Goal: Task Accomplishment & Management: Manage account settings

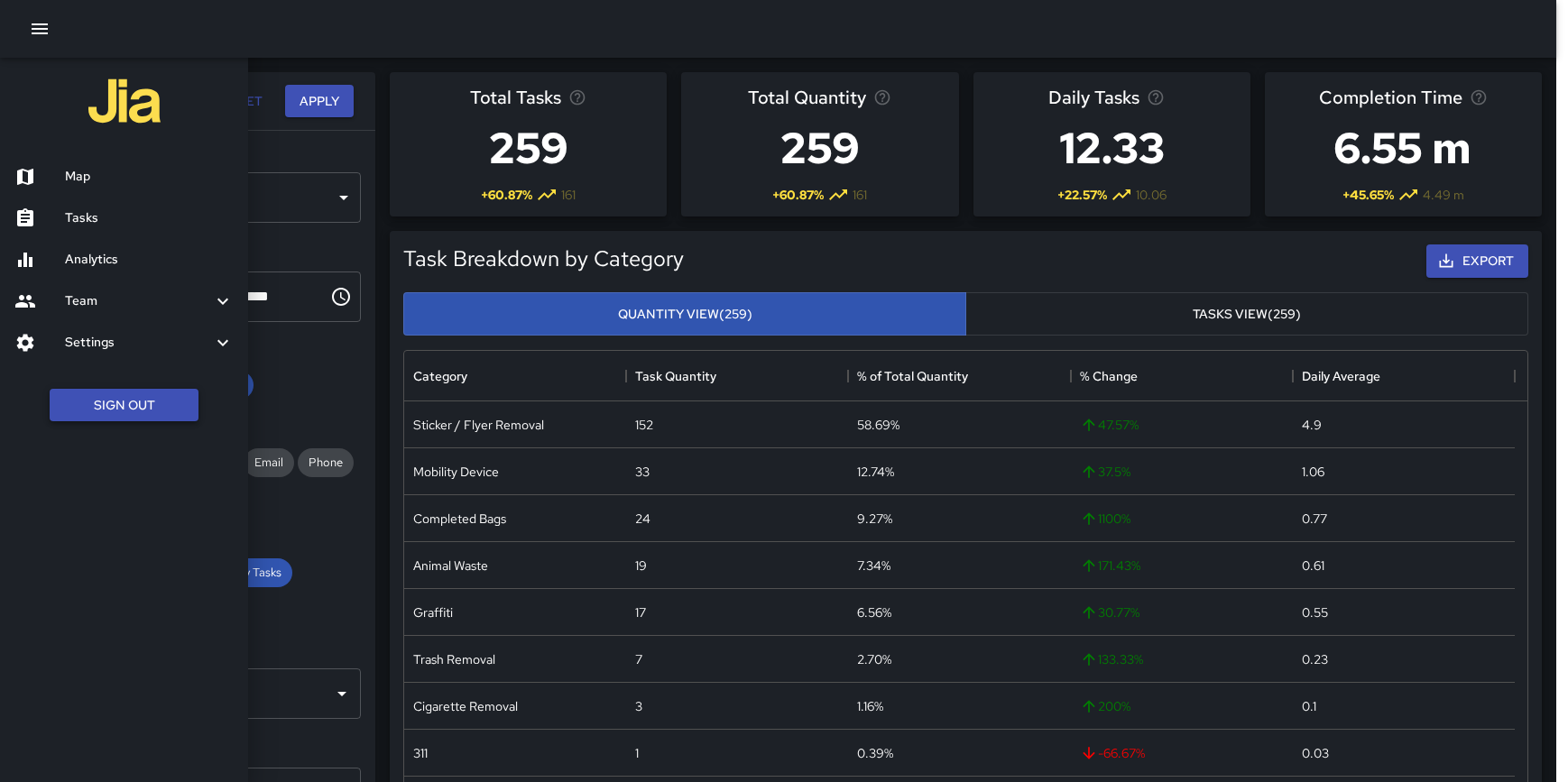
click at [125, 399] on button "Sign Out" at bounding box center [124, 406] width 149 height 33
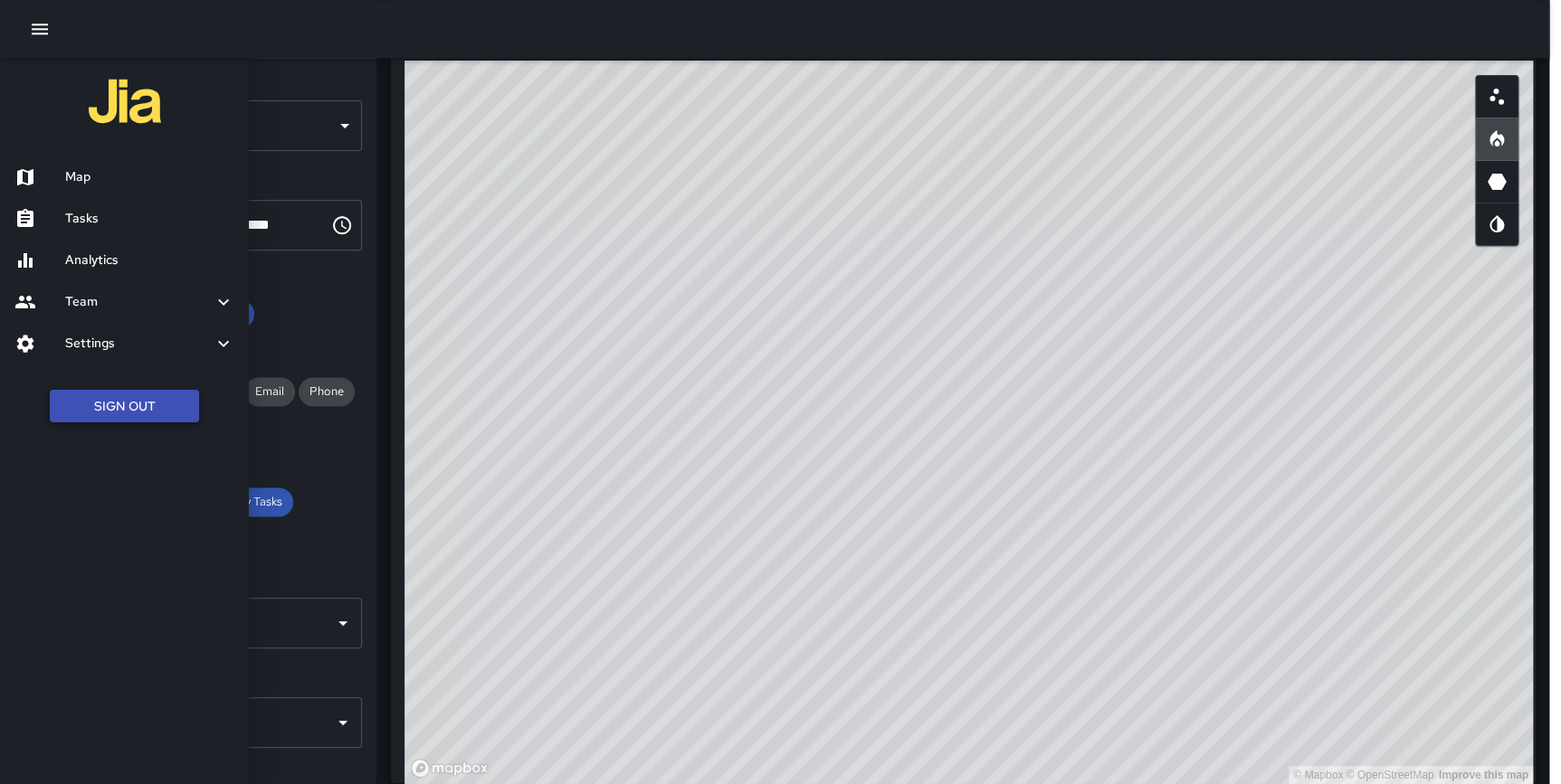
scroll to position [529, 1113]
